Goal: Task Accomplishment & Management: Manage account settings

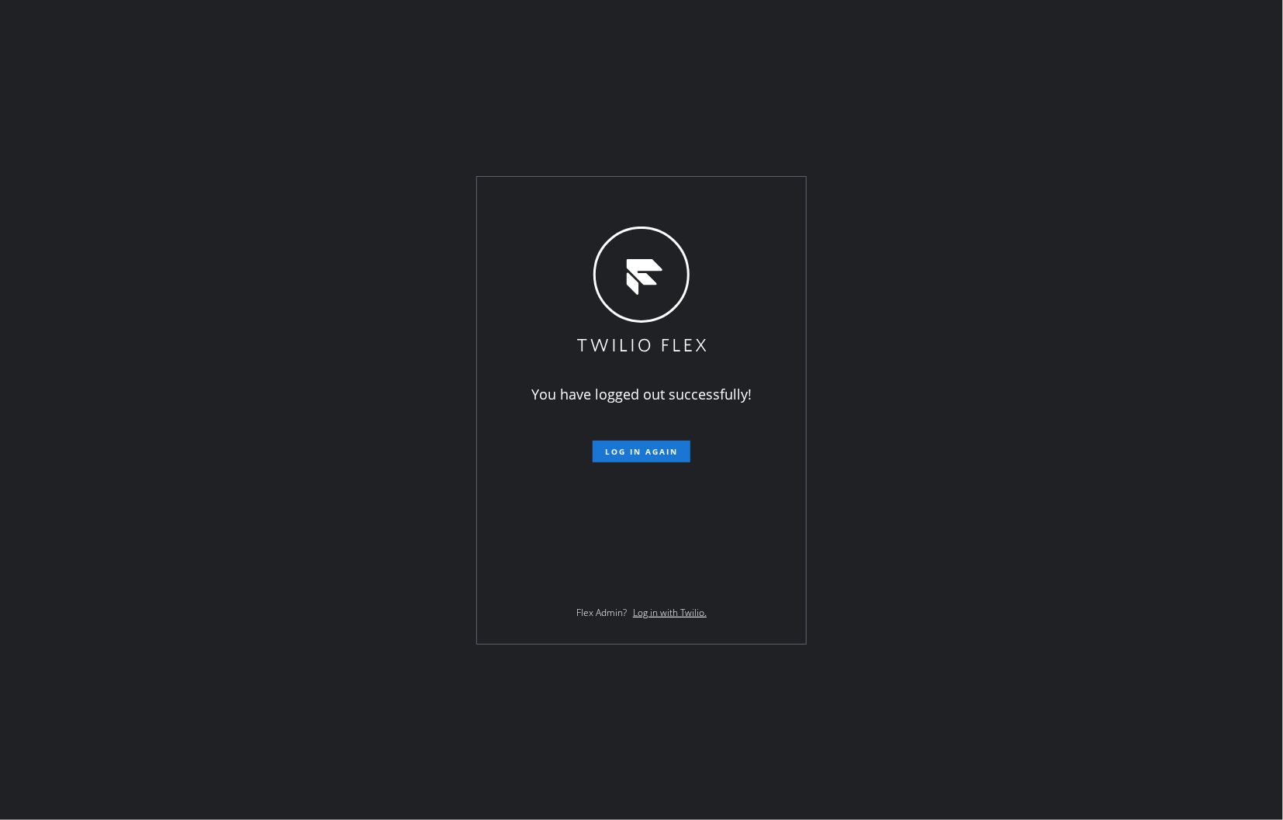
drag, startPoint x: 1058, startPoint y: 358, endPoint x: 1042, endPoint y: 319, distance: 42.8
click at [1059, 358] on div "You have logged out successfully! Log in again Flex Admin? Log in with Twilio." at bounding box center [641, 410] width 1283 height 820
click at [657, 451] on span "Log in again" at bounding box center [641, 451] width 73 height 11
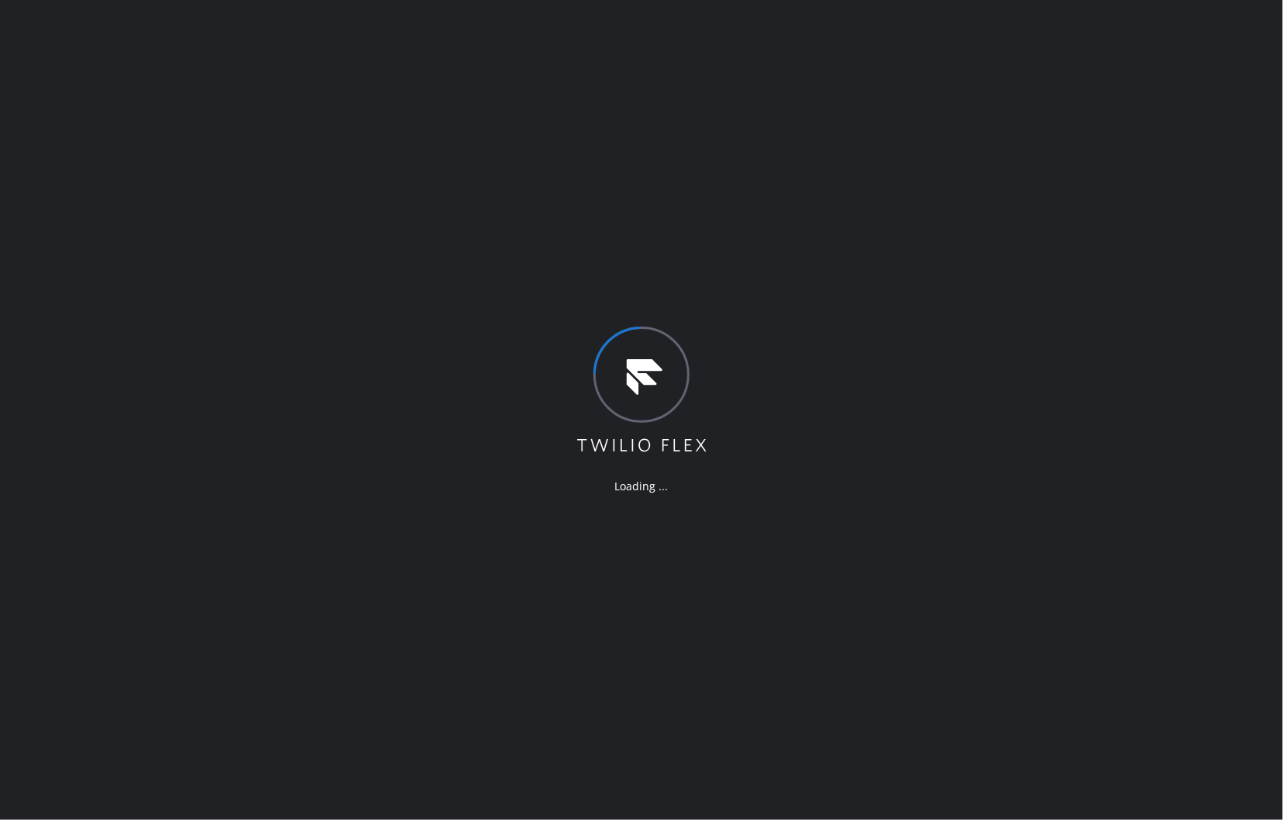
click at [1151, 375] on div "Loading ..." at bounding box center [641, 410] width 1283 height 820
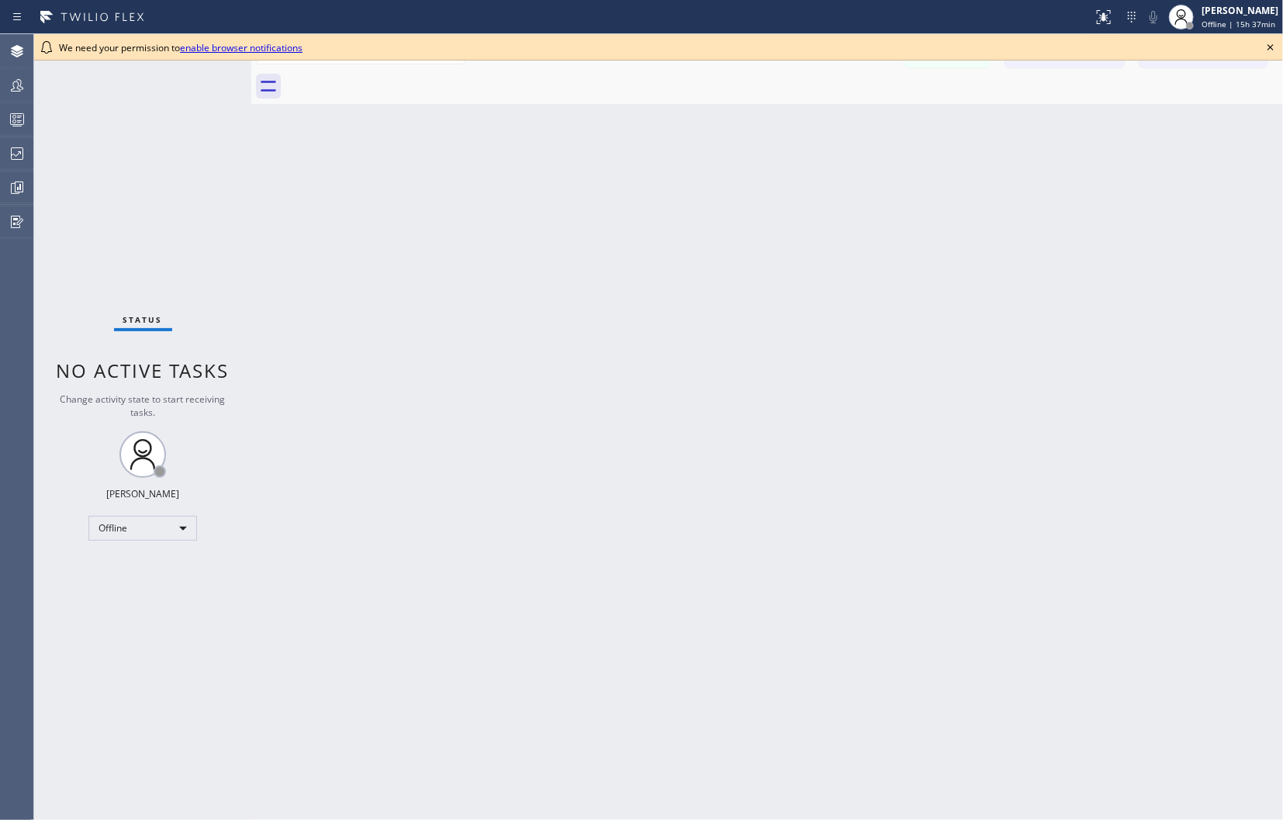
click at [1270, 45] on icon at bounding box center [1270, 47] width 19 height 19
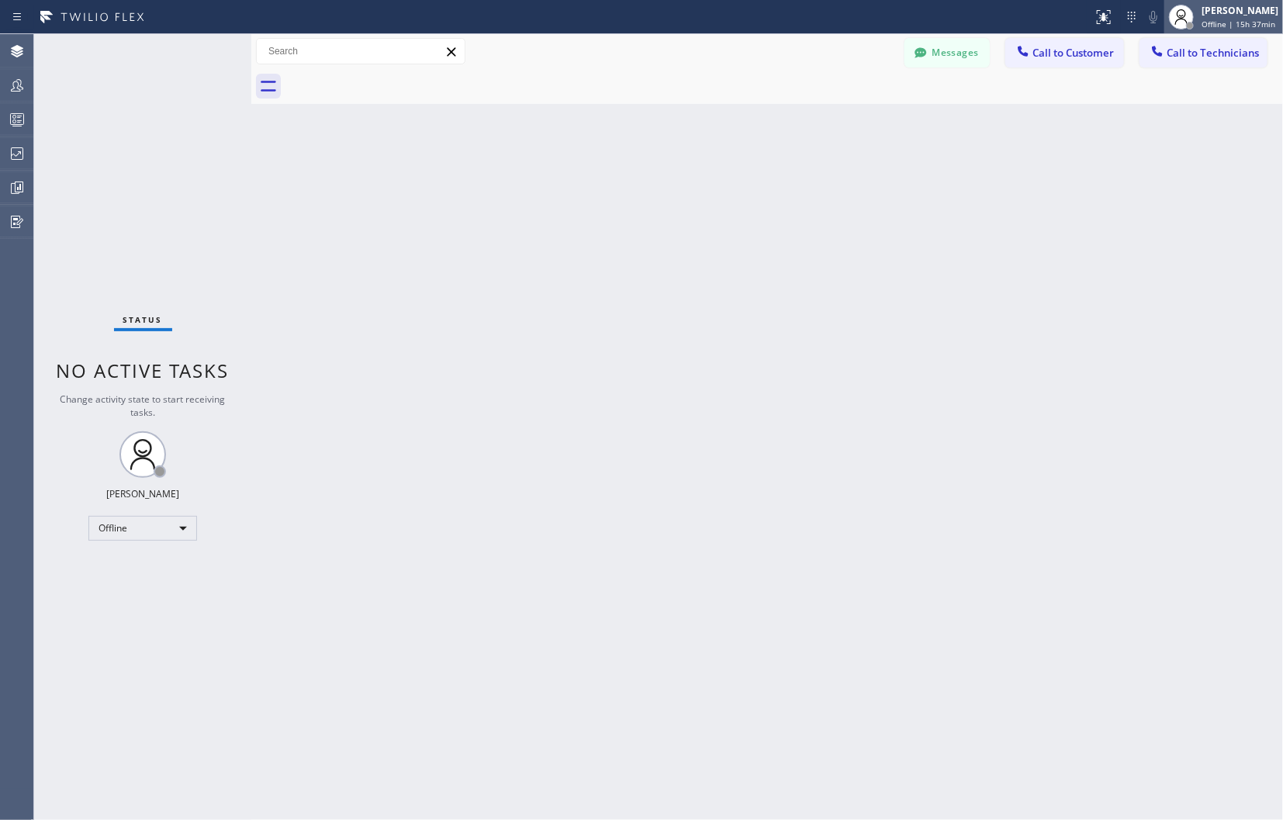
click at [1216, 20] on span "Offline | 15h 37min" at bounding box center [1239, 24] width 74 height 11
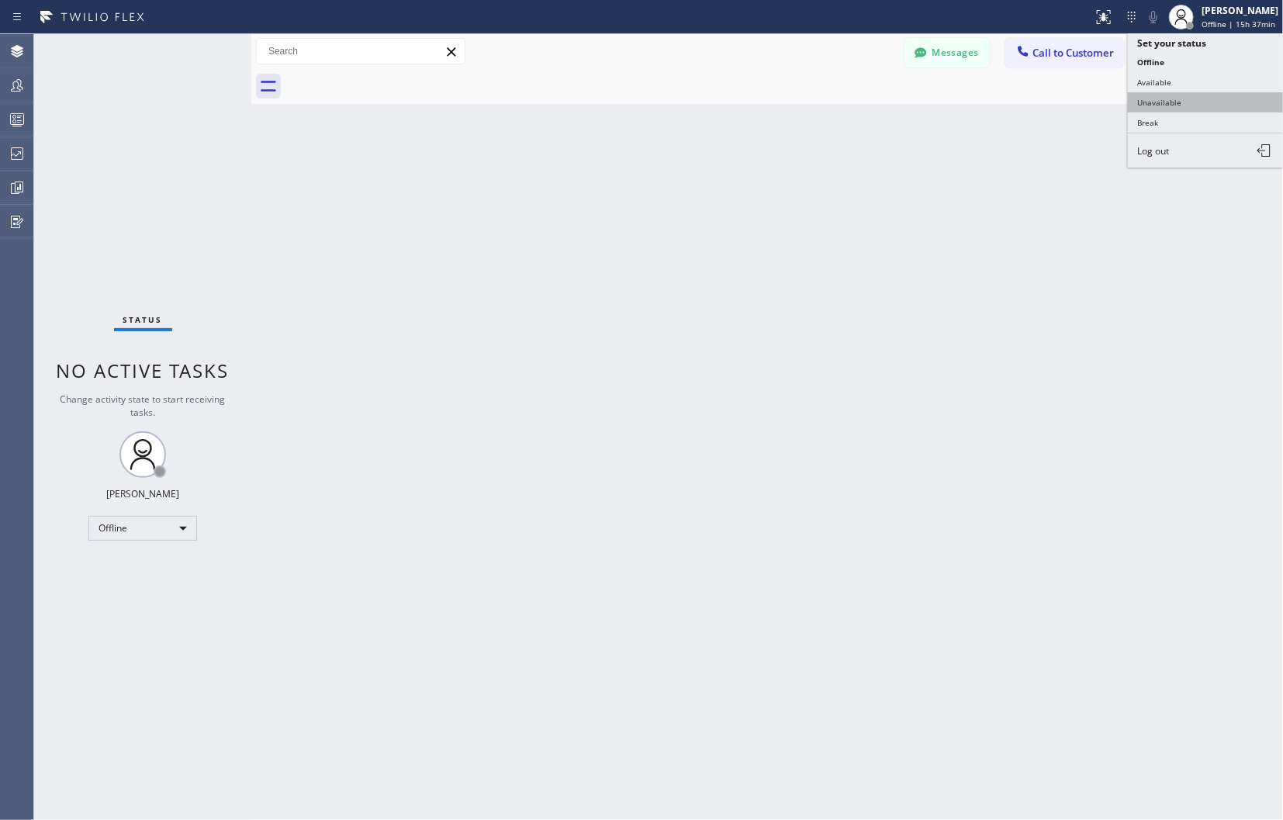
click at [1159, 104] on button "Unavailable" at bounding box center [1205, 102] width 155 height 20
drag, startPoint x: 1162, startPoint y: 448, endPoint x: 1183, endPoint y: 512, distance: 67.0
click at [1162, 448] on div "Back to Dashboard Change Sender ID Customers Technicians Select a contact Outbo…" at bounding box center [767, 427] width 1032 height 786
click at [1081, 237] on div "Back to Dashboard Change Sender ID Customers Technicians Select a contact Outbo…" at bounding box center [767, 427] width 1032 height 786
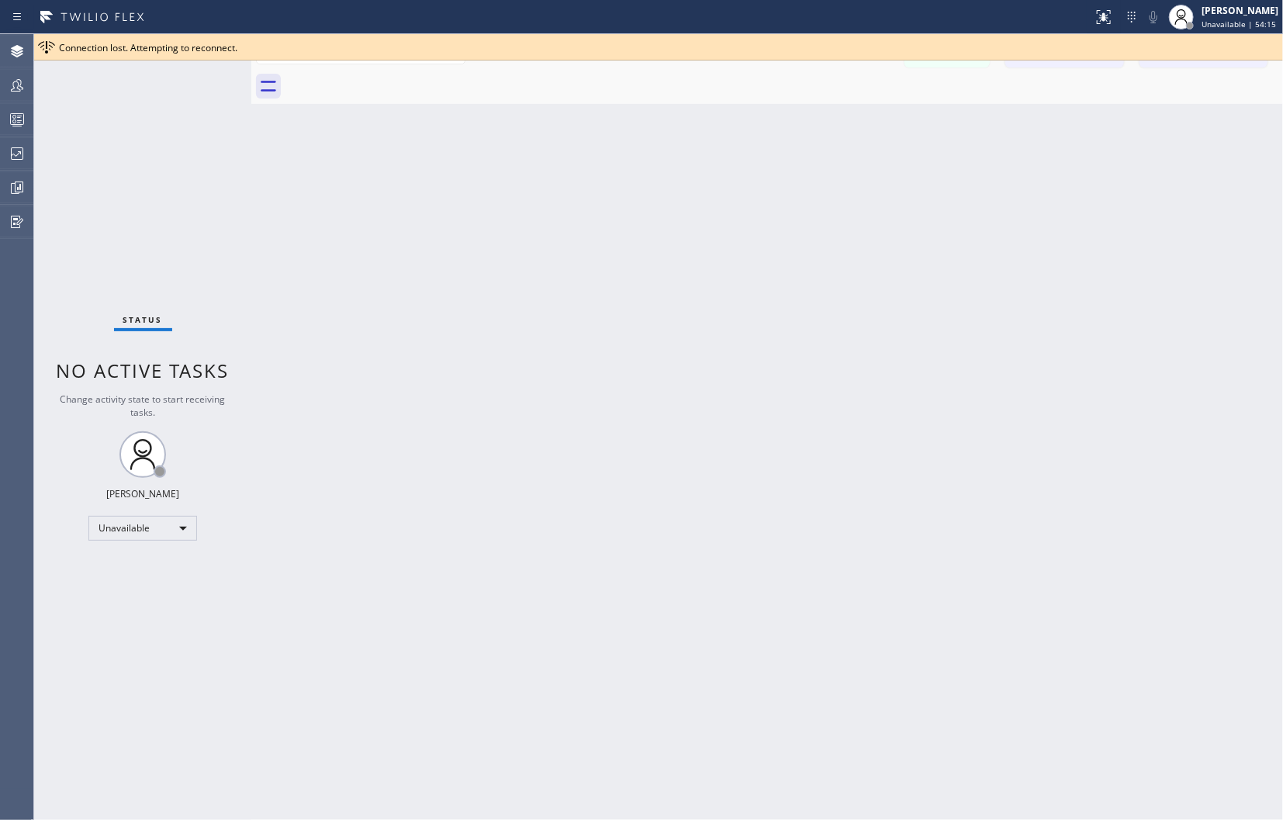
click at [1195, 157] on div "Back to Dashboard Change Sender ID Customers Technicians Select a contact Outbo…" at bounding box center [767, 427] width 1032 height 786
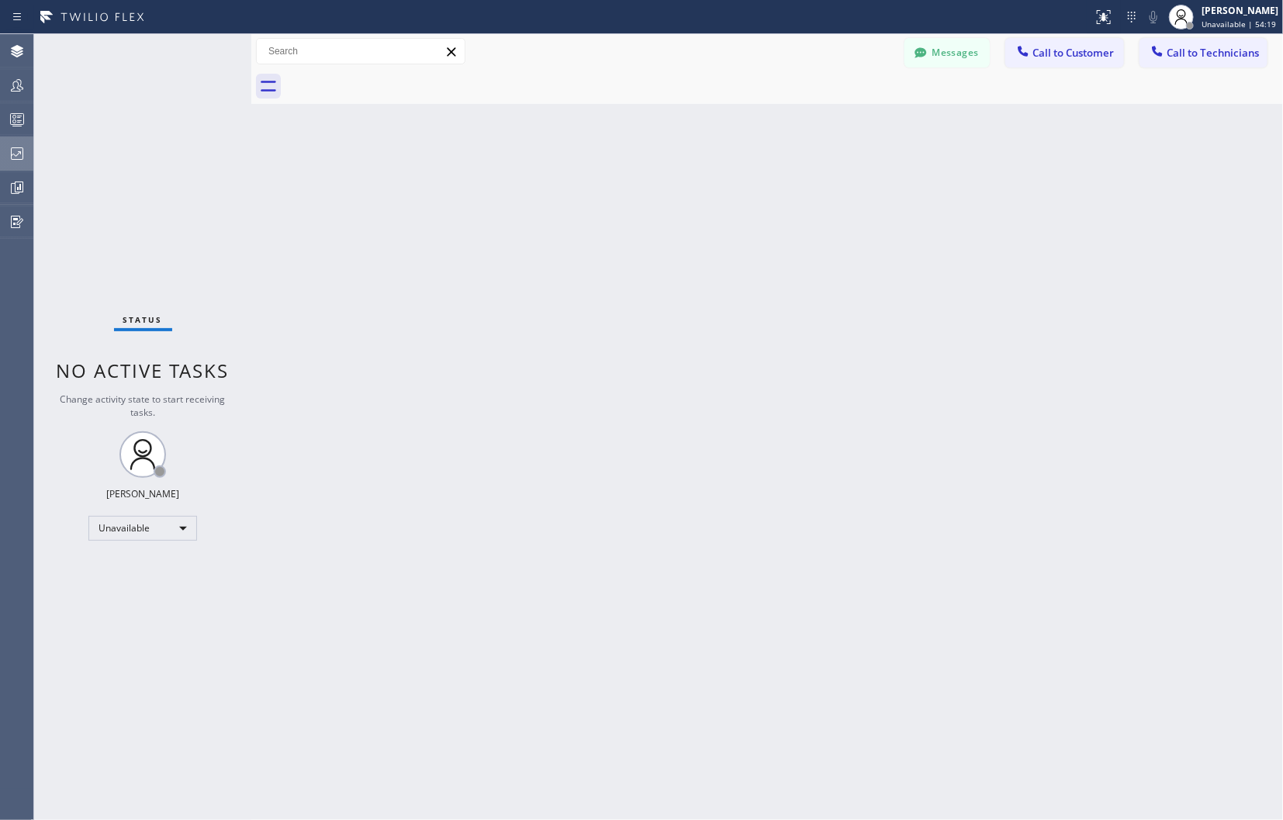
click at [10, 159] on icon at bounding box center [17, 153] width 19 height 19
